Goal: Navigation & Orientation: Find specific page/section

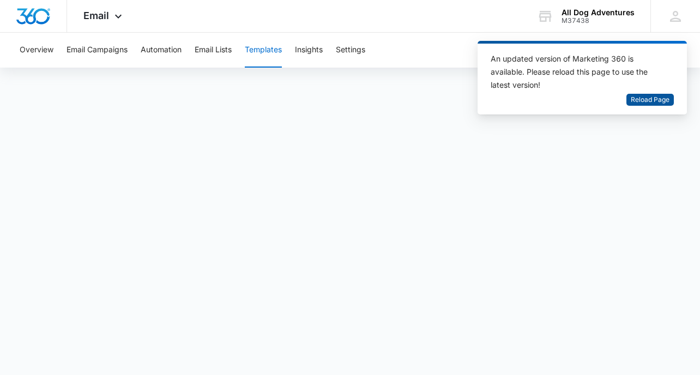
click at [640, 98] on span "Reload Page" at bounding box center [649, 100] width 39 height 10
click at [647, 101] on span "Reload Page" at bounding box center [649, 100] width 39 height 10
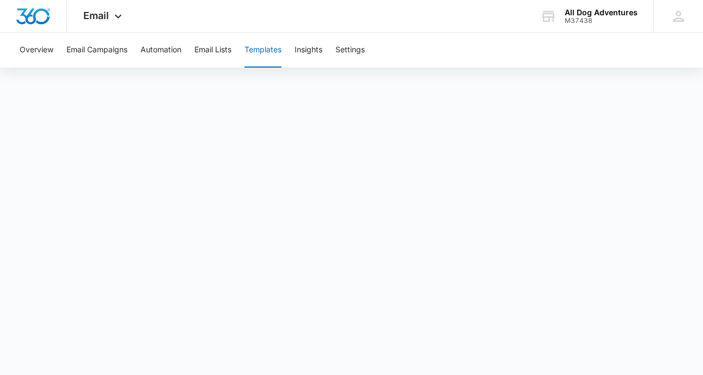
click at [275, 53] on button "Templates" at bounding box center [263, 50] width 37 height 35
click at [320, 49] on button "Insights" at bounding box center [309, 50] width 28 height 35
click at [271, 49] on button "Templates" at bounding box center [263, 50] width 37 height 35
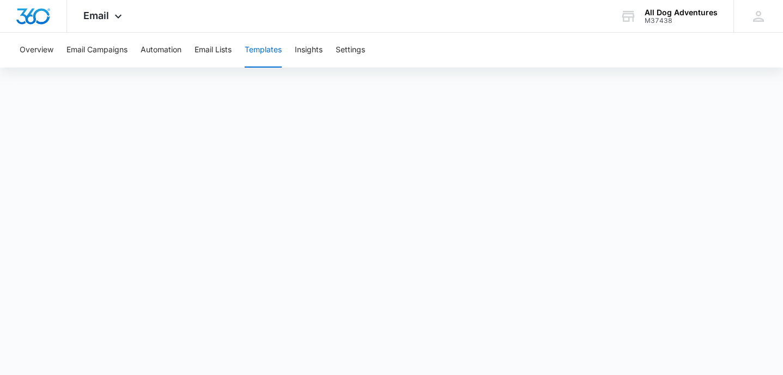
click at [579, 70] on div "Overview Email Campaigns Automation Email Lists Templates Insights Settings" at bounding box center [391, 192] width 783 height 318
click at [314, 43] on button "Insights" at bounding box center [309, 50] width 28 height 35
click at [263, 49] on button "Templates" at bounding box center [263, 50] width 37 height 35
click at [319, 54] on button "Insights" at bounding box center [309, 50] width 28 height 35
click at [258, 54] on button "Templates" at bounding box center [263, 50] width 37 height 35
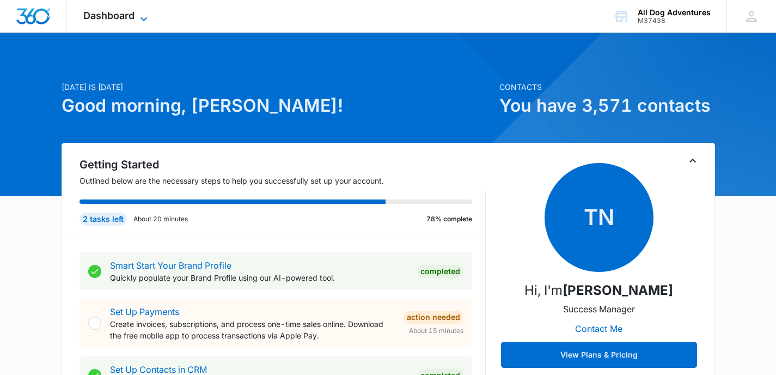
click at [142, 21] on icon at bounding box center [143, 19] width 13 height 13
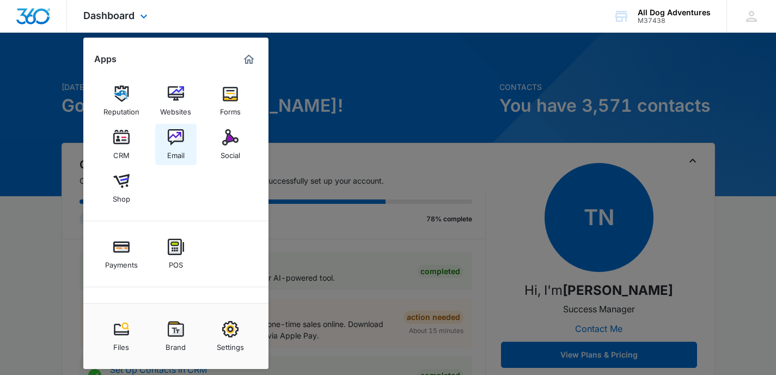
click at [172, 138] on img at bounding box center [176, 137] width 16 height 16
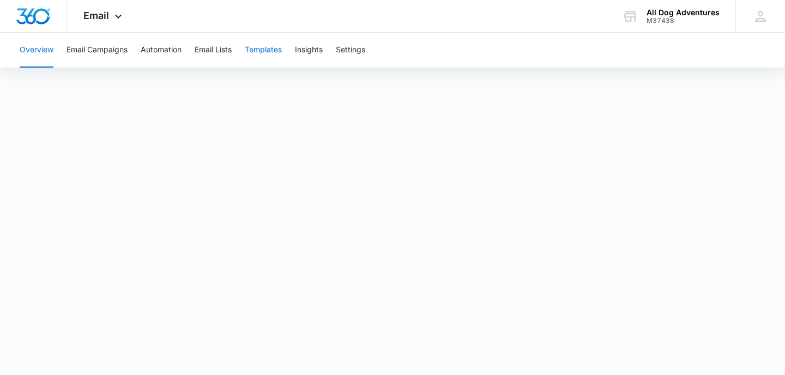
click at [264, 47] on button "Templates" at bounding box center [263, 50] width 37 height 35
